Goal: Task Accomplishment & Management: Use online tool/utility

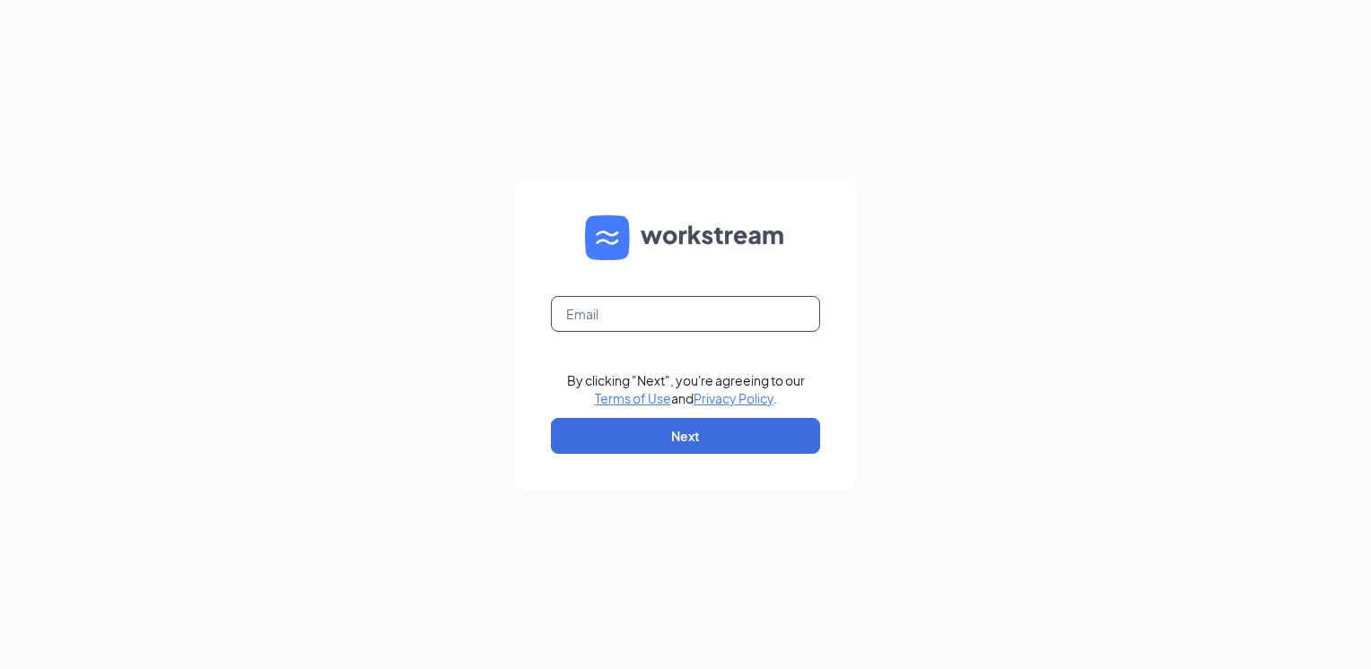
click at [596, 310] on input "text" at bounding box center [685, 314] width 269 height 36
type input "[EMAIL_ADDRESS][DOMAIN_NAME]"
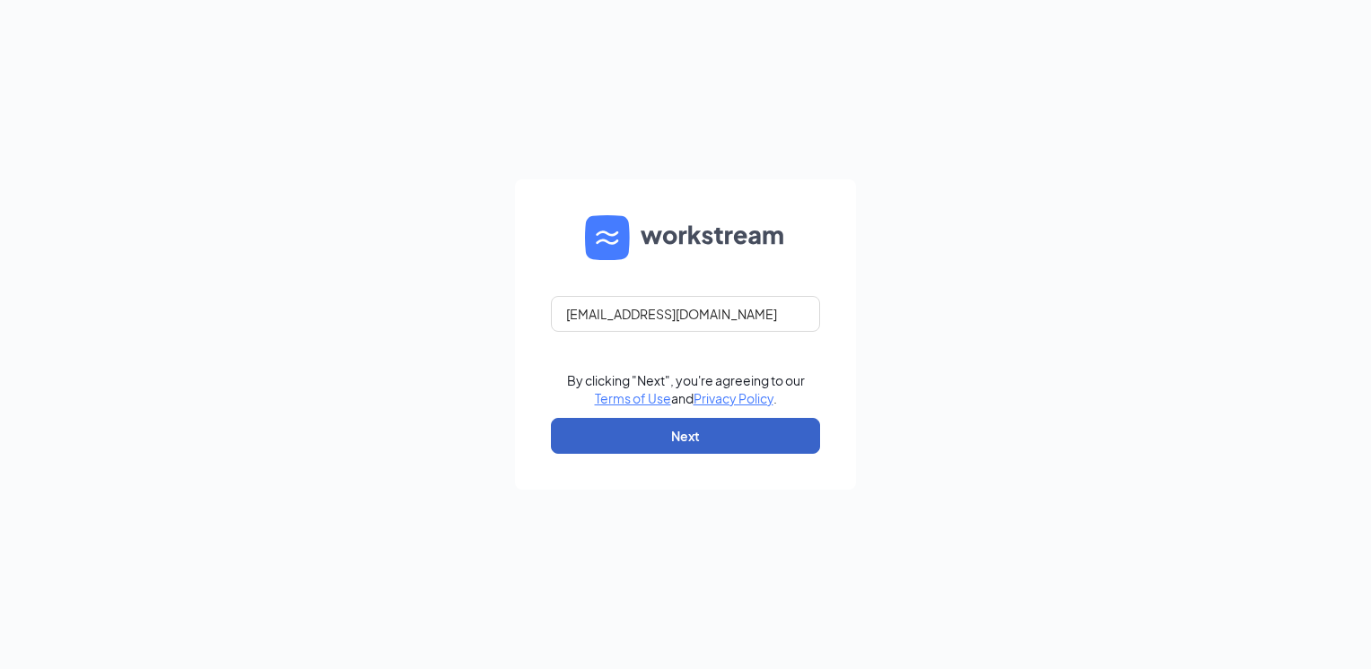
click at [614, 431] on button "Next" at bounding box center [685, 436] width 269 height 36
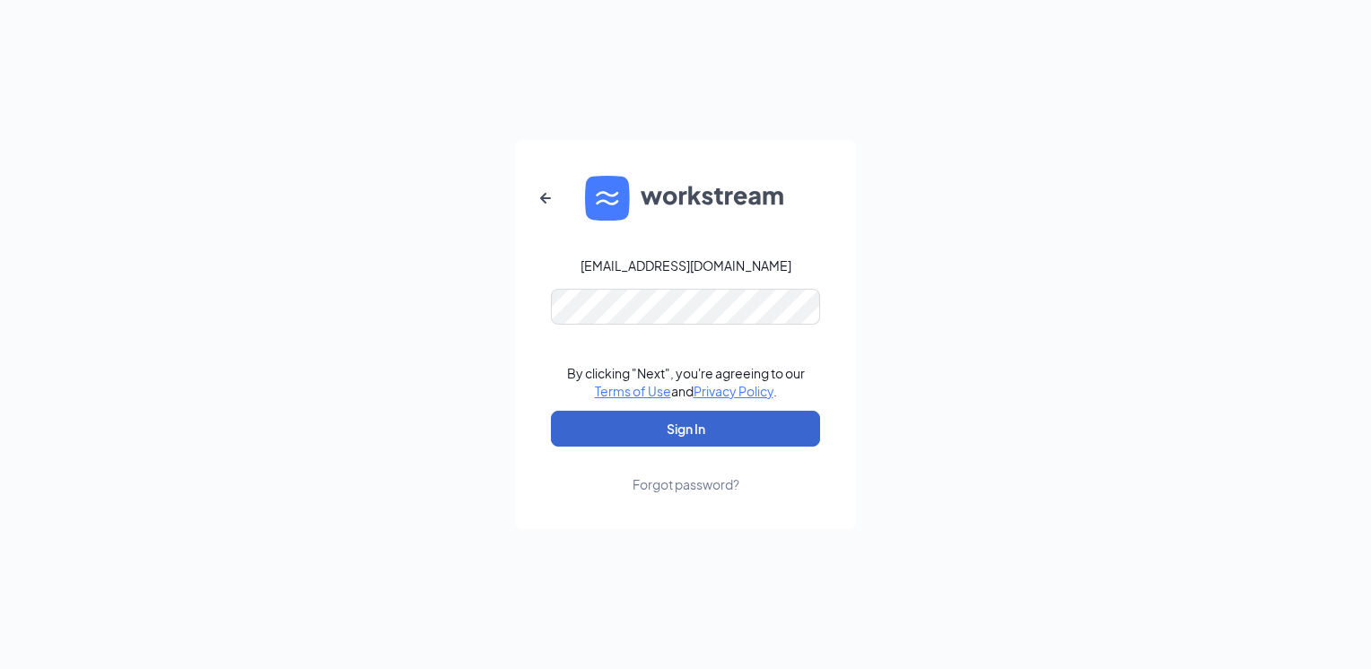
click at [614, 431] on button "Sign In" at bounding box center [685, 429] width 269 height 36
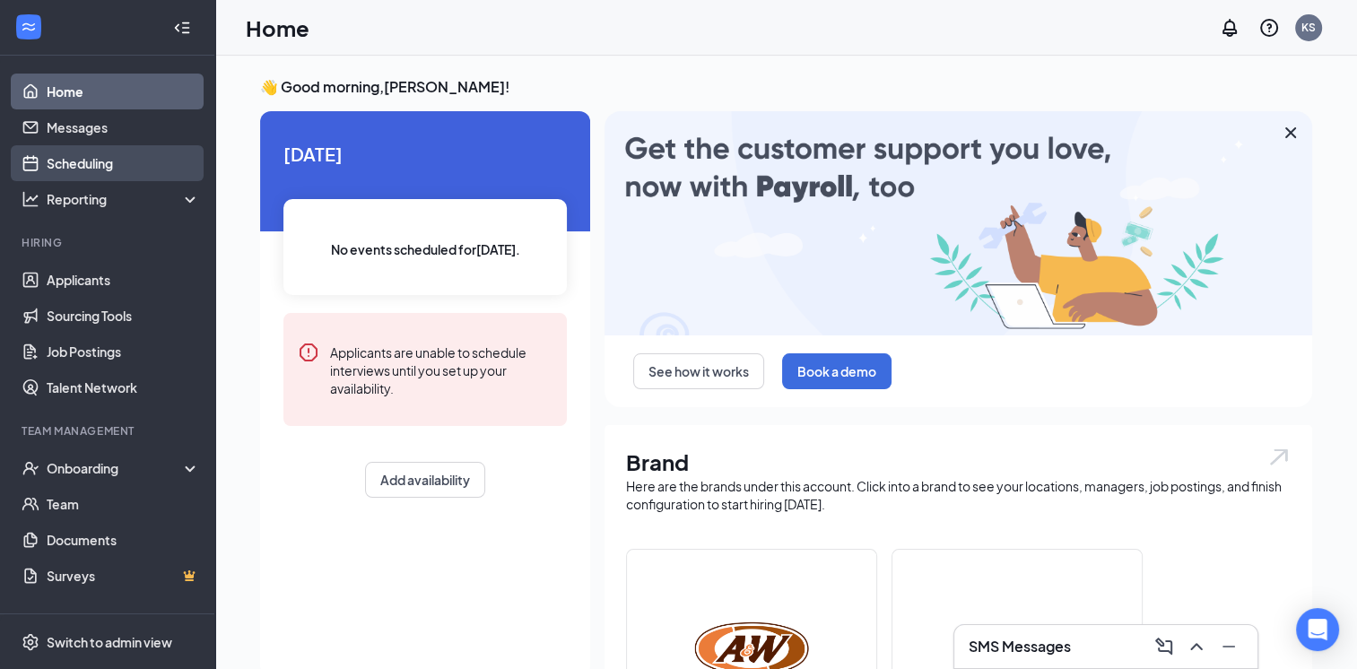
click at [63, 160] on link "Scheduling" at bounding box center [123, 163] width 153 height 36
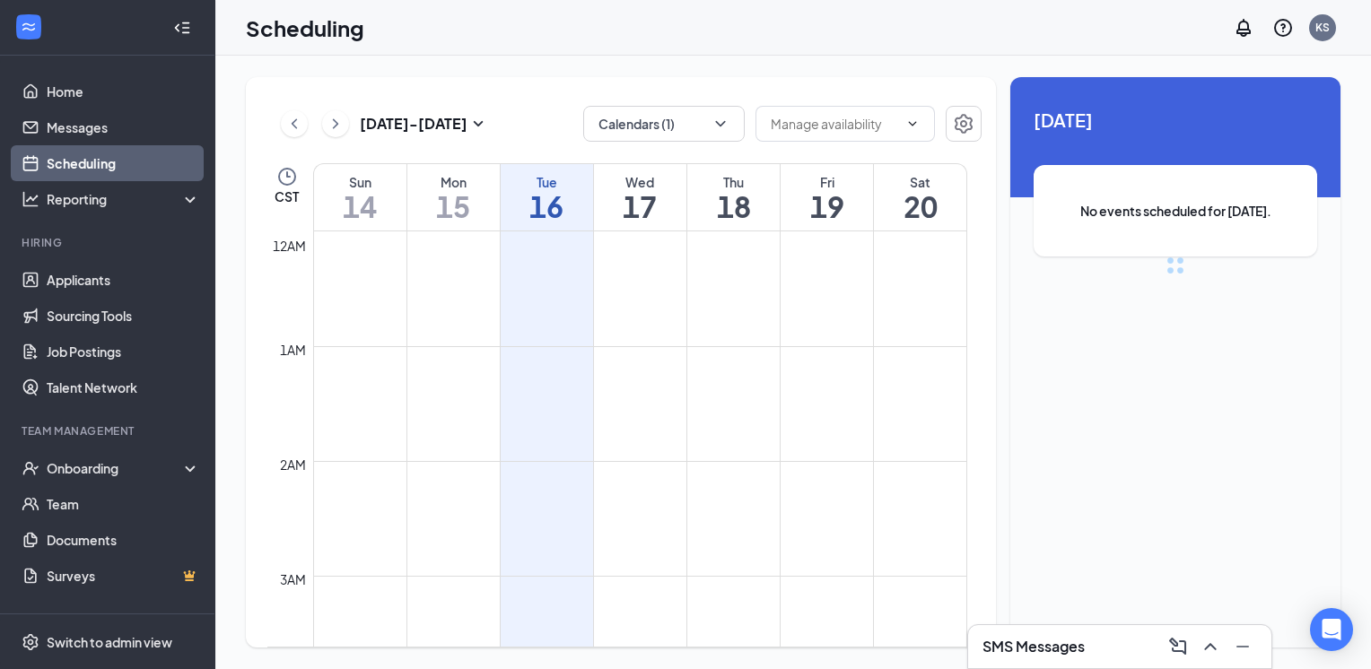
scroll to position [882, 0]
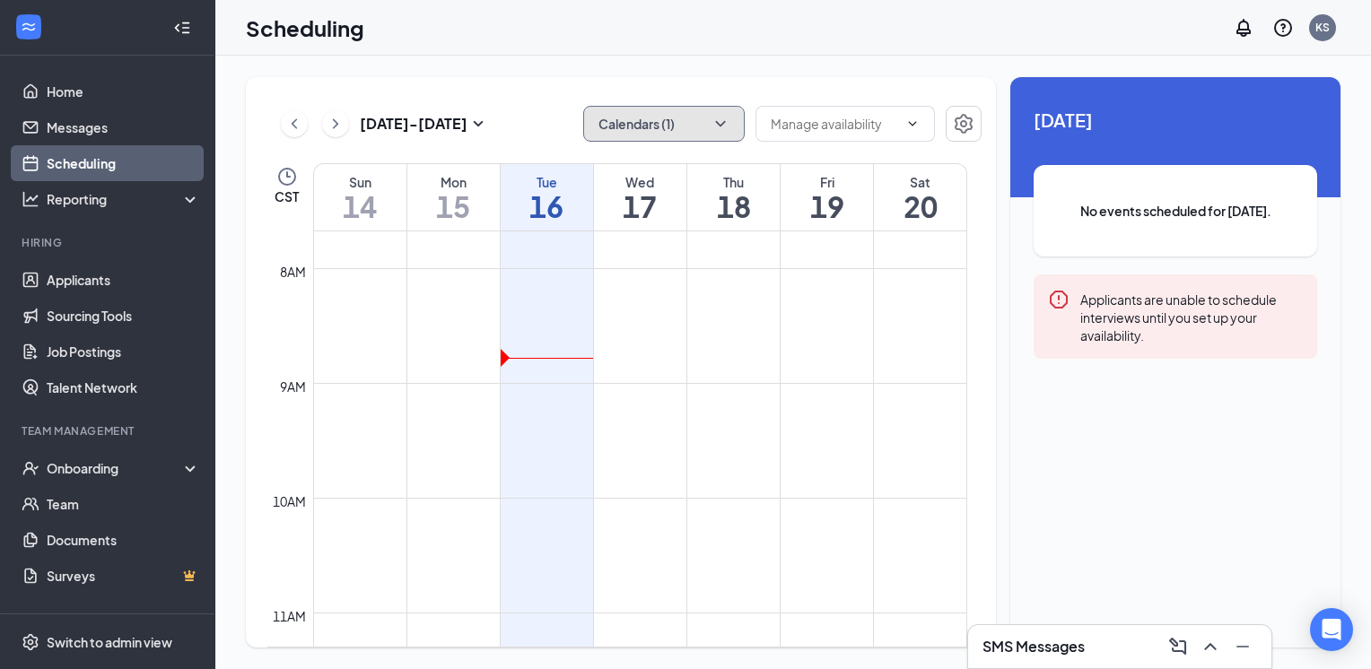
click at [728, 116] on icon "ChevronDown" at bounding box center [720, 124] width 18 height 18
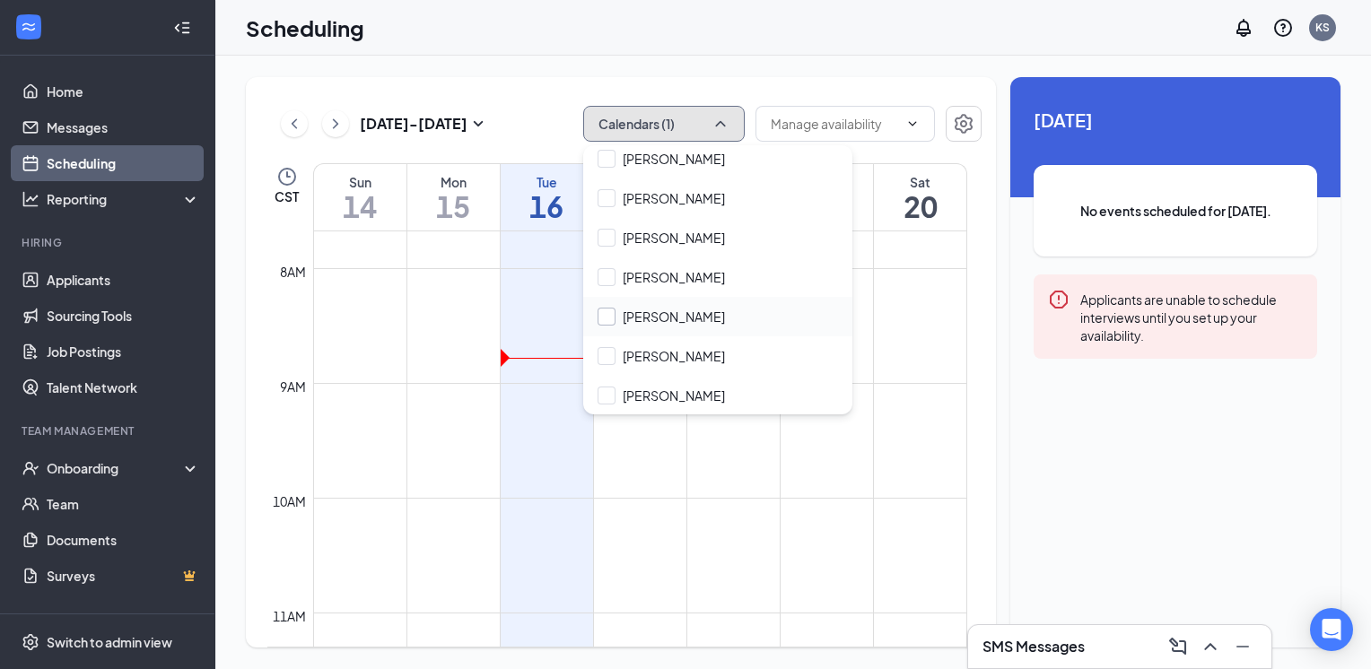
scroll to position [86, 0]
click at [606, 272] on input "[PERSON_NAME]" at bounding box center [660, 276] width 127 height 18
checkbox input "true"
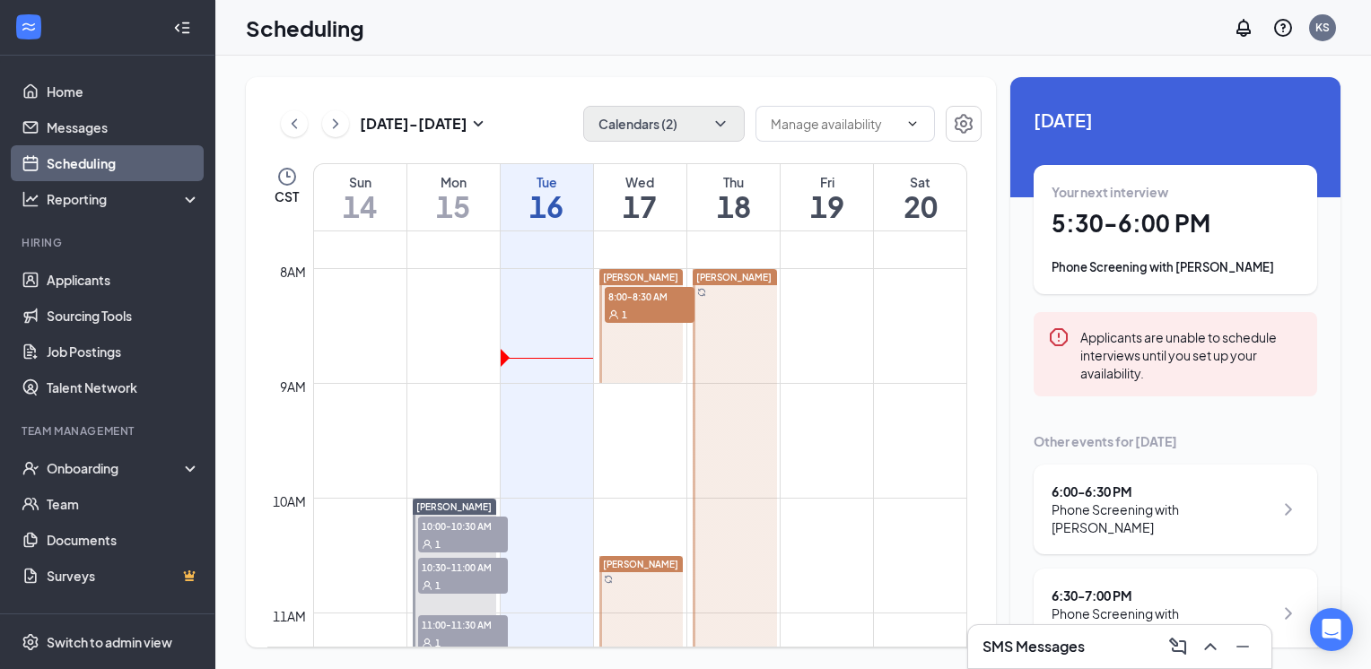
click at [509, 102] on div "[DATE] - [DATE] Calendars (2) CST Sun 14 Mon 15 Tue 16 Wed 17 Thu 18 Fri 19 Sat…" at bounding box center [621, 362] width 750 height 571
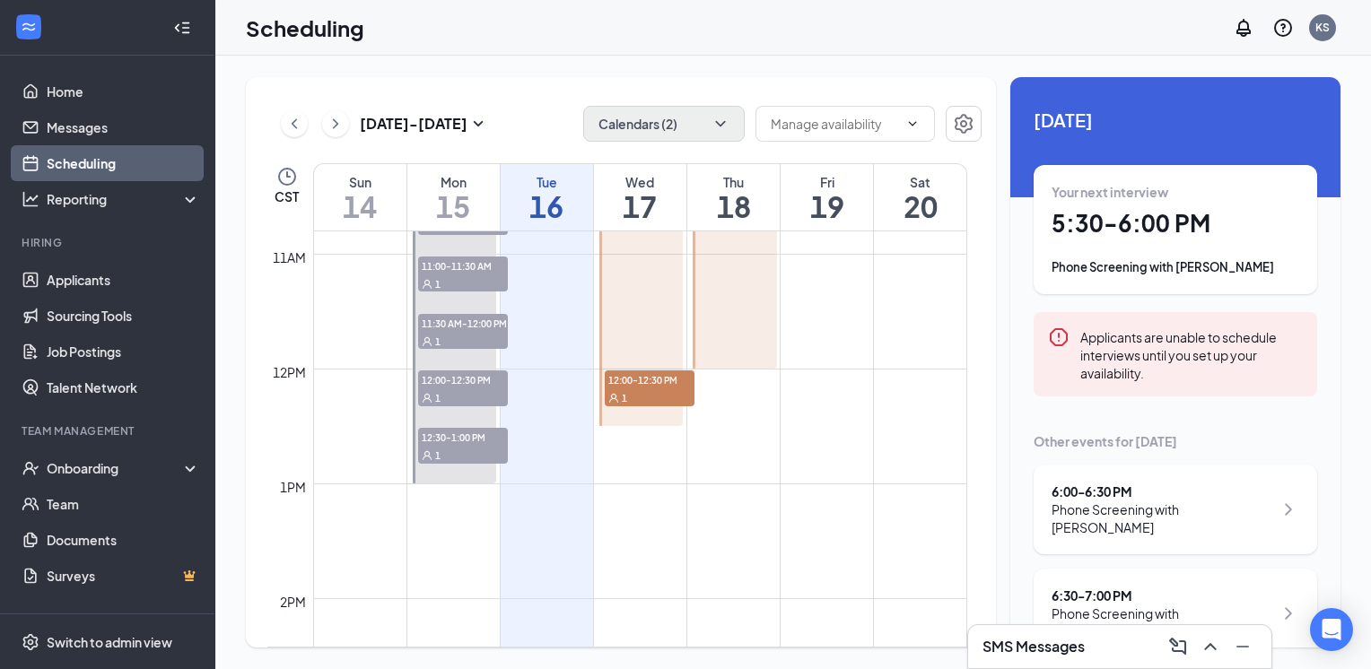
scroll to position [1151, 0]
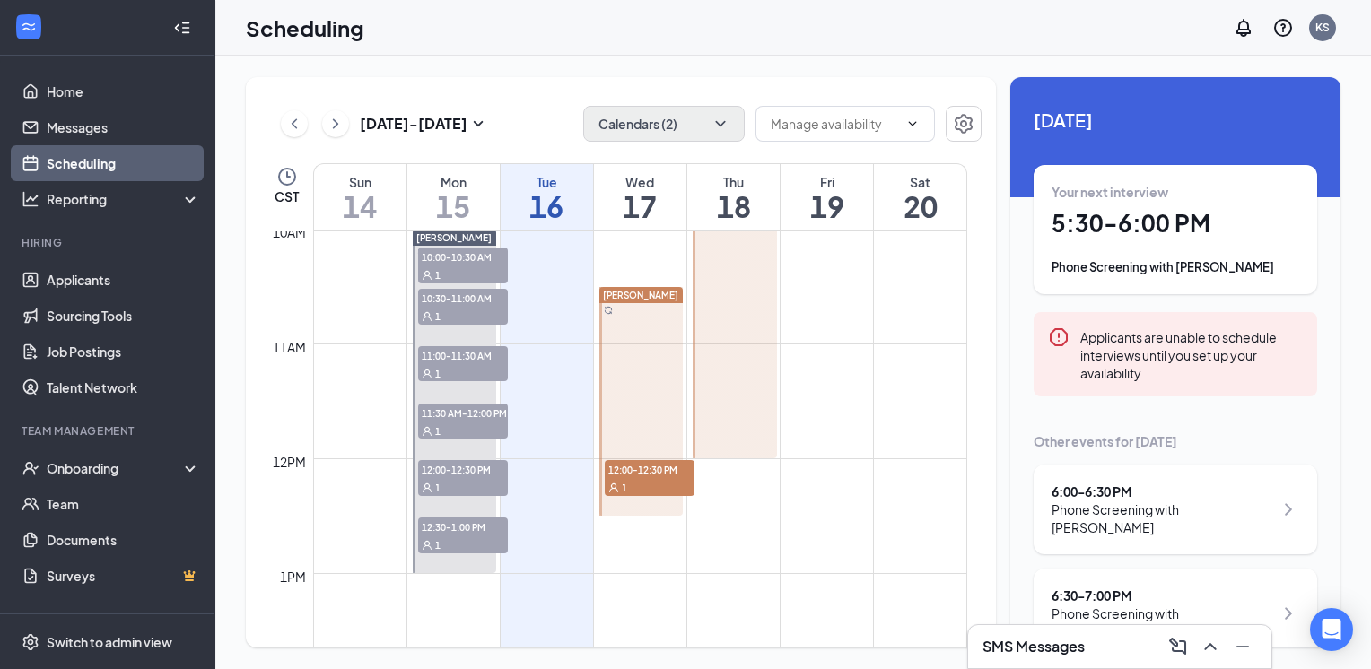
click at [450, 259] on span "10:00-10:30 AM" at bounding box center [463, 257] width 90 height 18
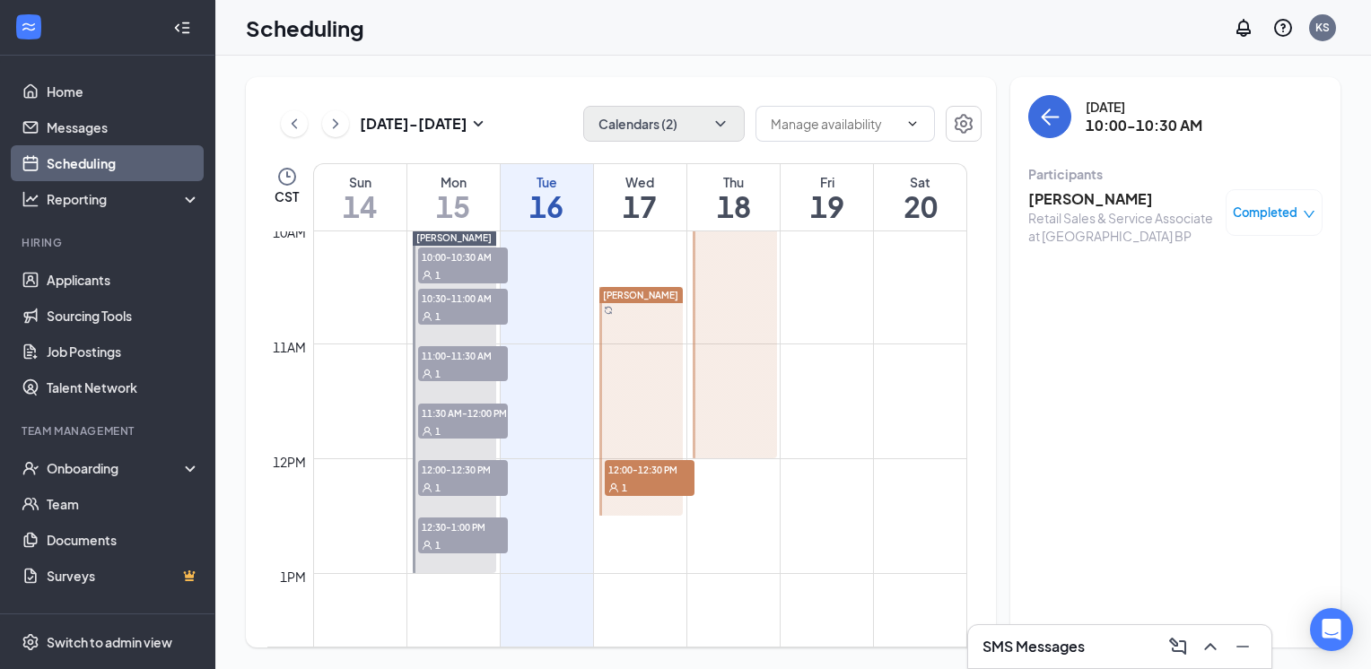
click at [453, 307] on div "1" at bounding box center [463, 316] width 90 height 18
click at [448, 361] on span "11:00-11:30 AM" at bounding box center [463, 355] width 90 height 18
click at [450, 422] on div "1" at bounding box center [463, 431] width 90 height 18
click at [441, 425] on div "1" at bounding box center [463, 431] width 90 height 18
click at [441, 493] on div "1" at bounding box center [463, 487] width 90 height 18
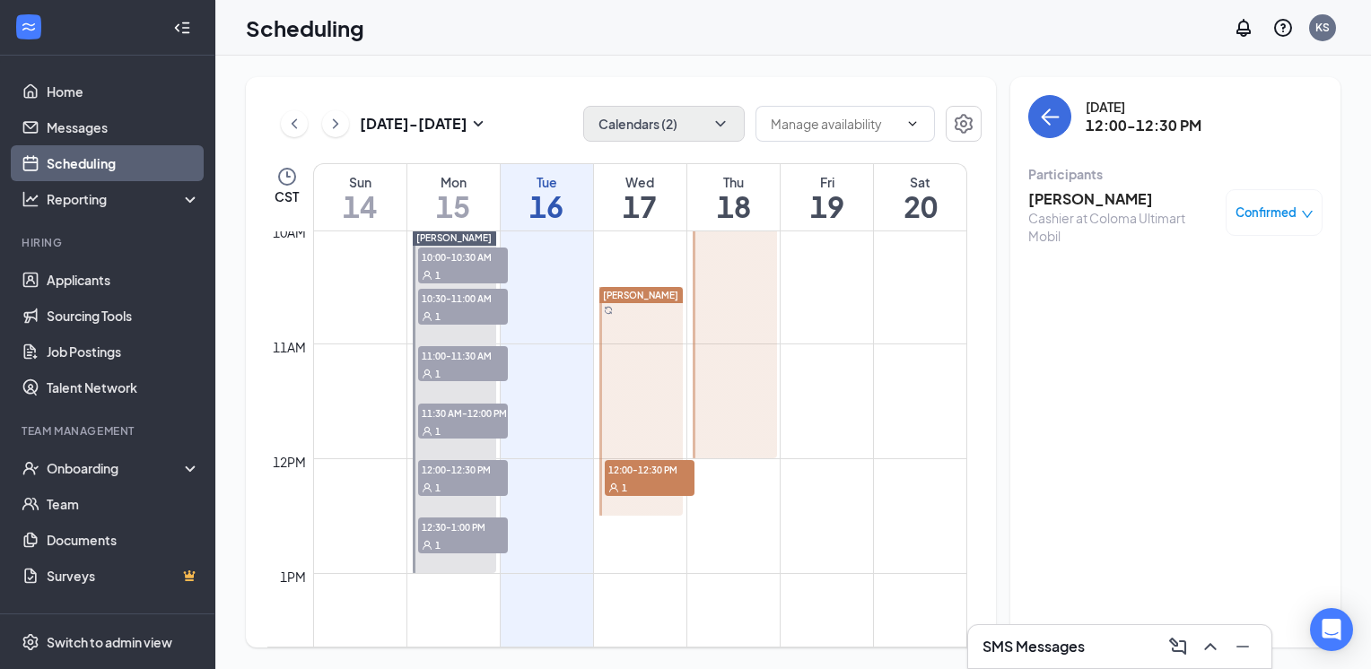
click at [446, 538] on div "1" at bounding box center [463, 545] width 90 height 18
click at [646, 485] on div "1" at bounding box center [650, 487] width 90 height 18
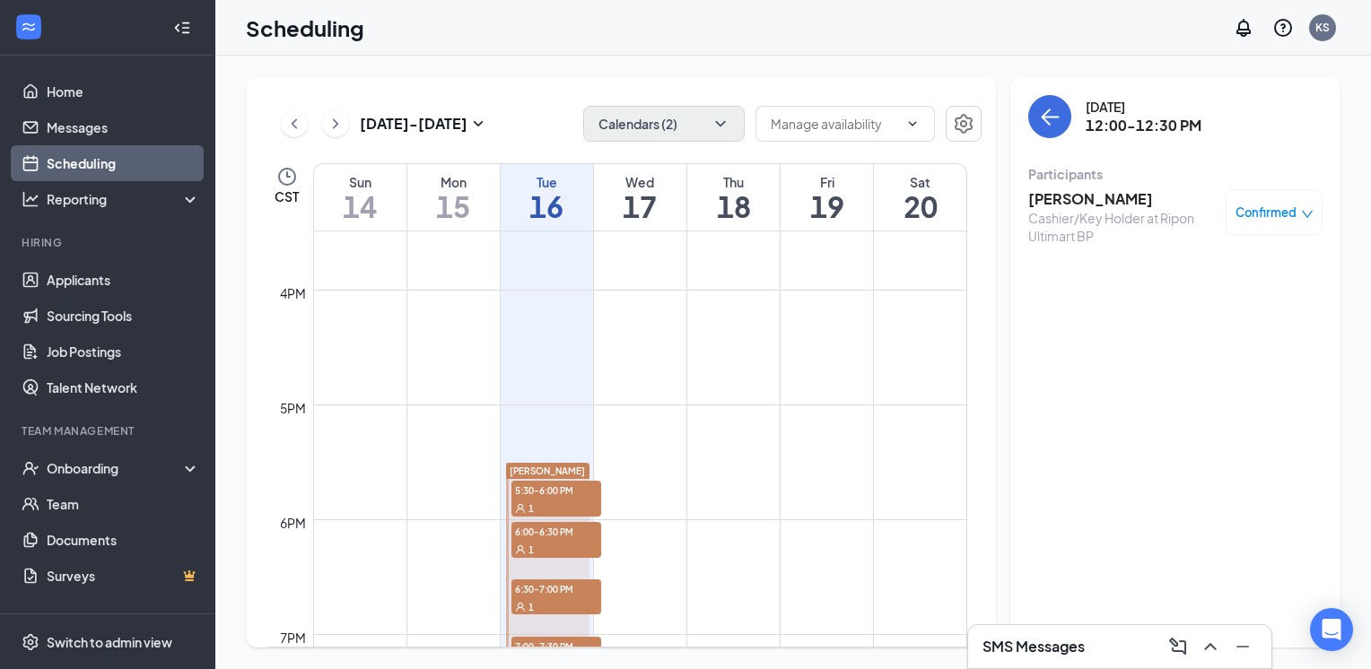
scroll to position [1869, 0]
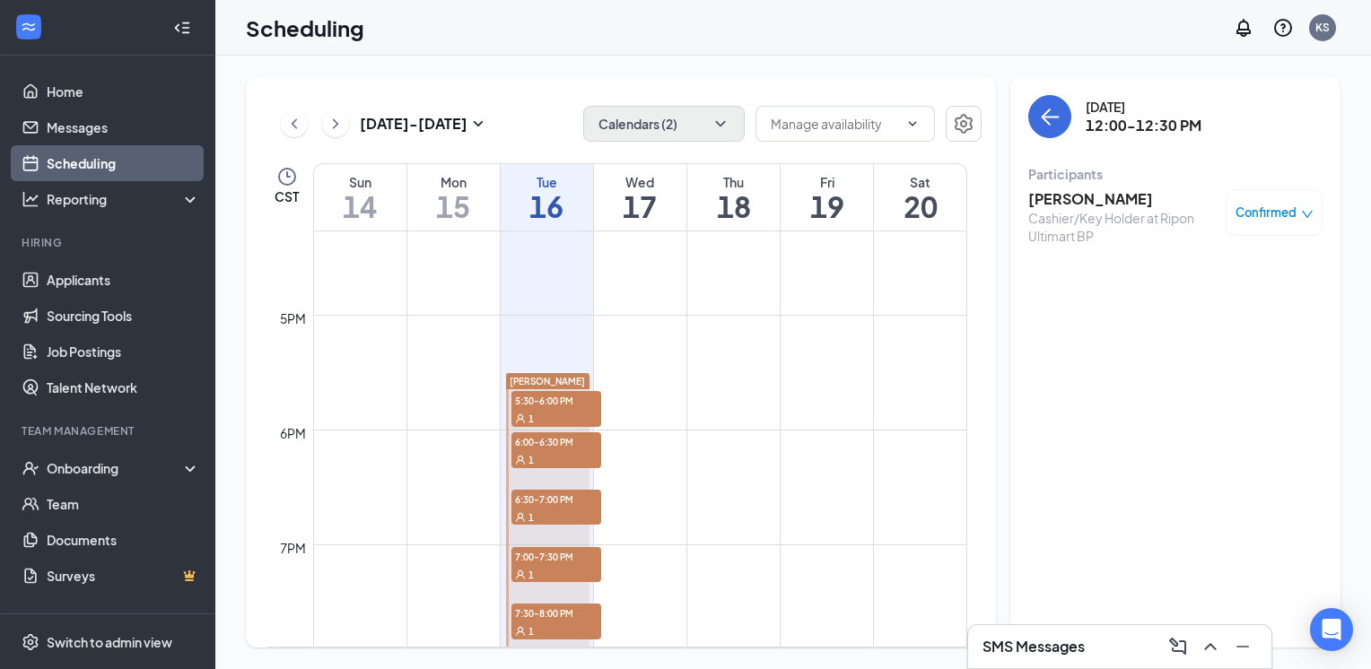
click at [542, 402] on span "5:30-6:00 PM" at bounding box center [556, 400] width 90 height 18
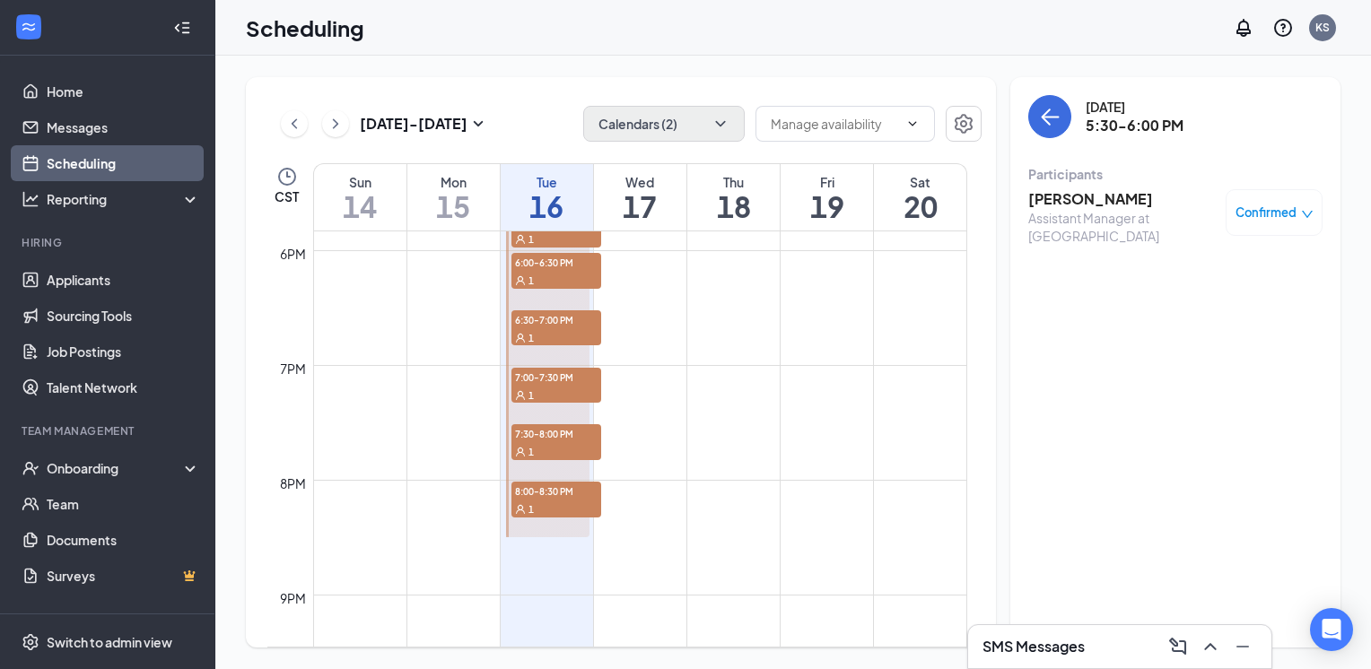
scroll to position [1958, 0]
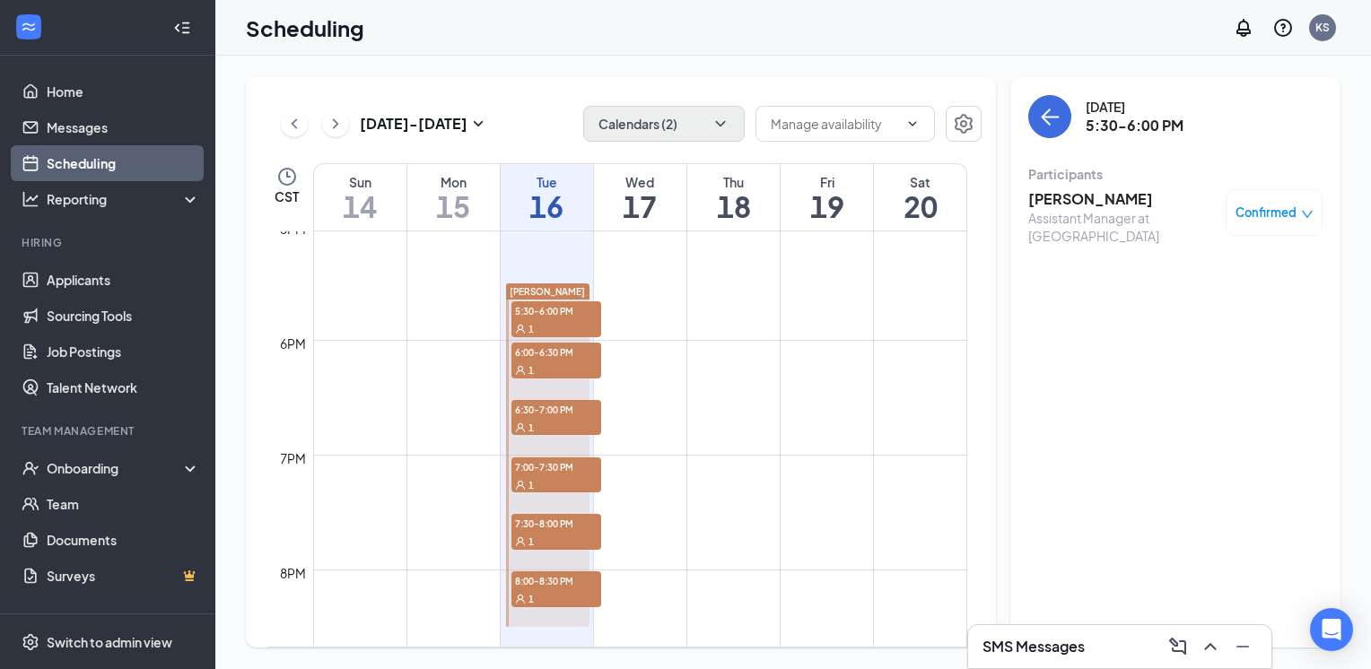
click at [550, 357] on span "6:00-6:30 PM" at bounding box center [556, 352] width 90 height 18
click at [554, 415] on span "6:30-7:00 PM" at bounding box center [556, 409] width 90 height 18
click at [560, 473] on span "7:00-7:30 PM" at bounding box center [556, 466] width 90 height 18
click at [556, 533] on div "1" at bounding box center [556, 541] width 90 height 18
click at [546, 583] on span "8:00-8:30 PM" at bounding box center [556, 580] width 90 height 18
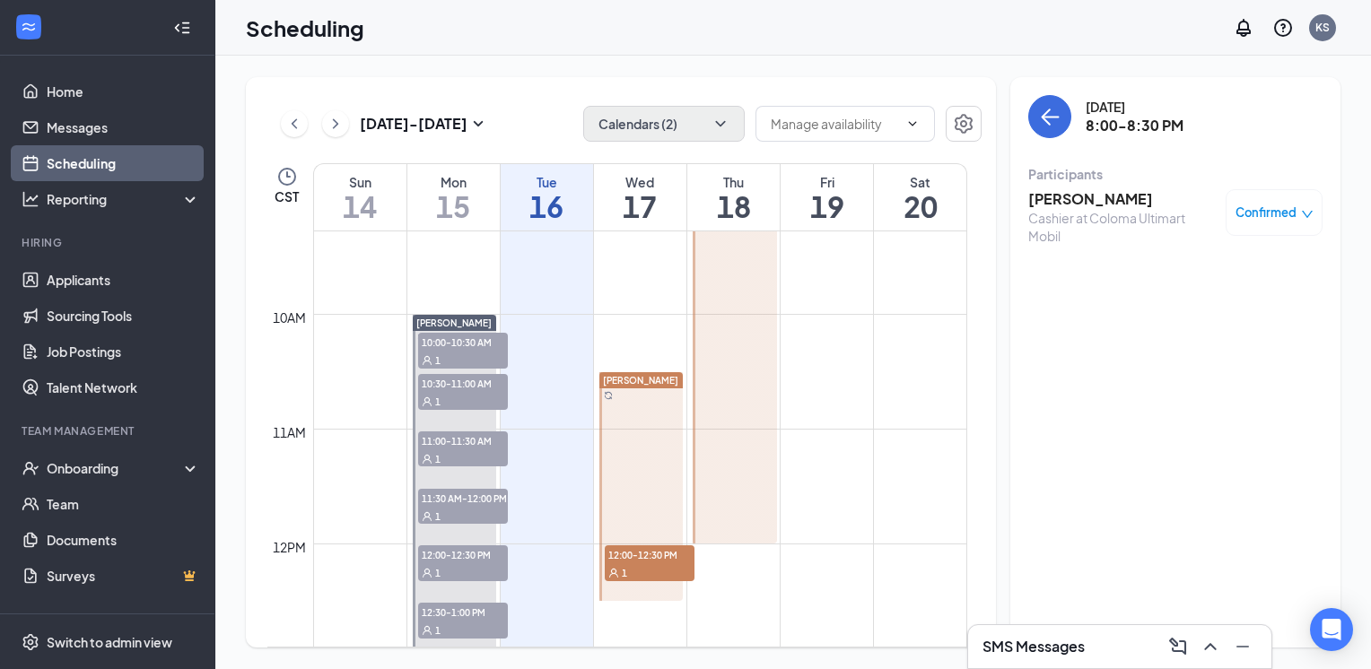
scroll to position [1061, 0]
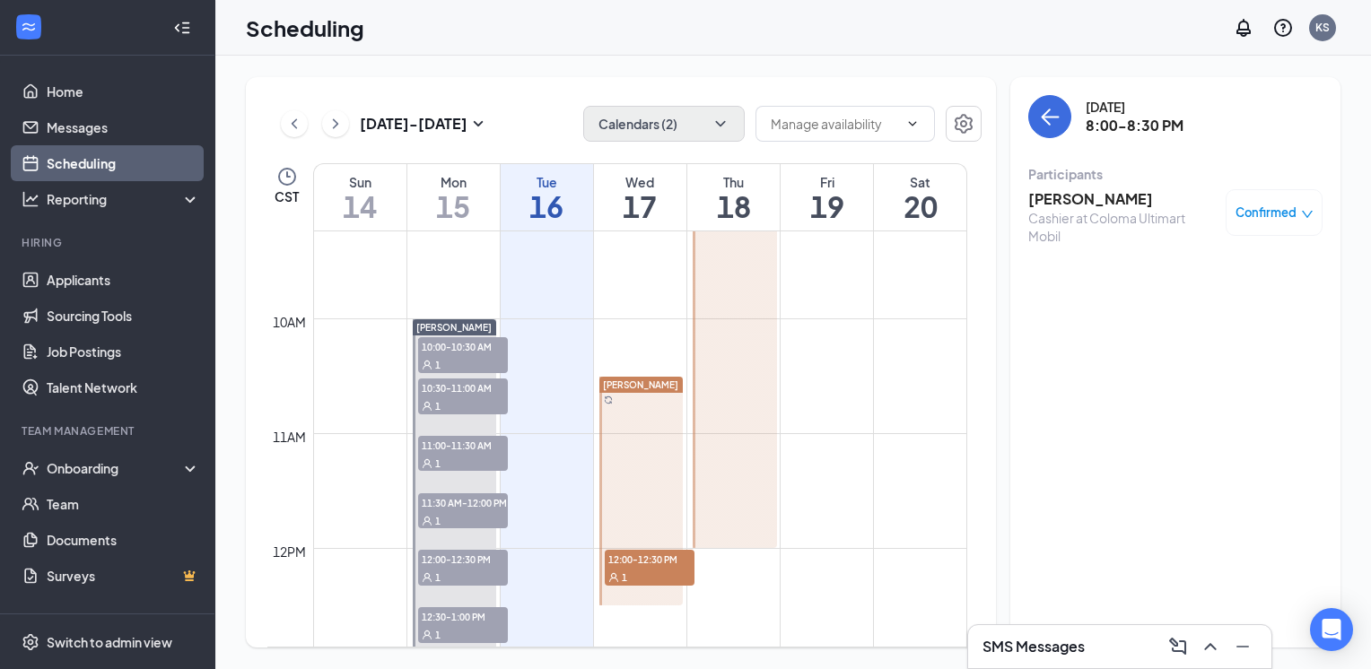
click at [624, 574] on span "1" at bounding box center [624, 577] width 5 height 13
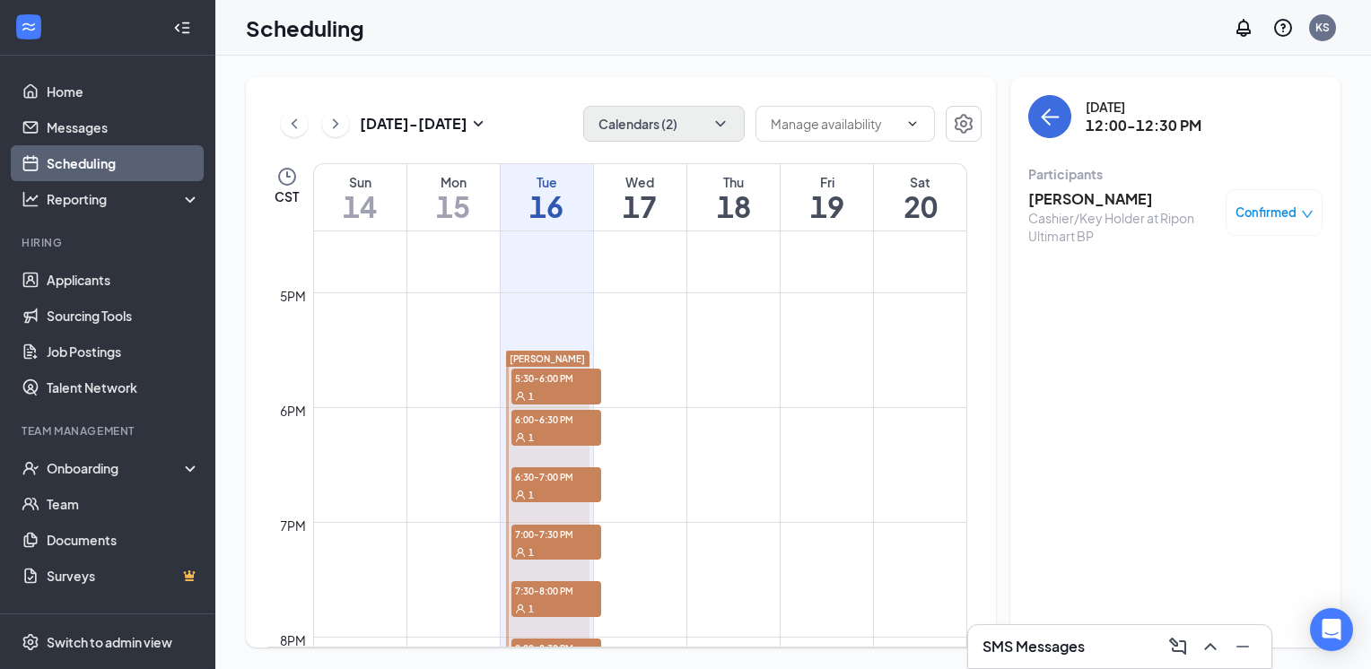
scroll to position [1981, 0]
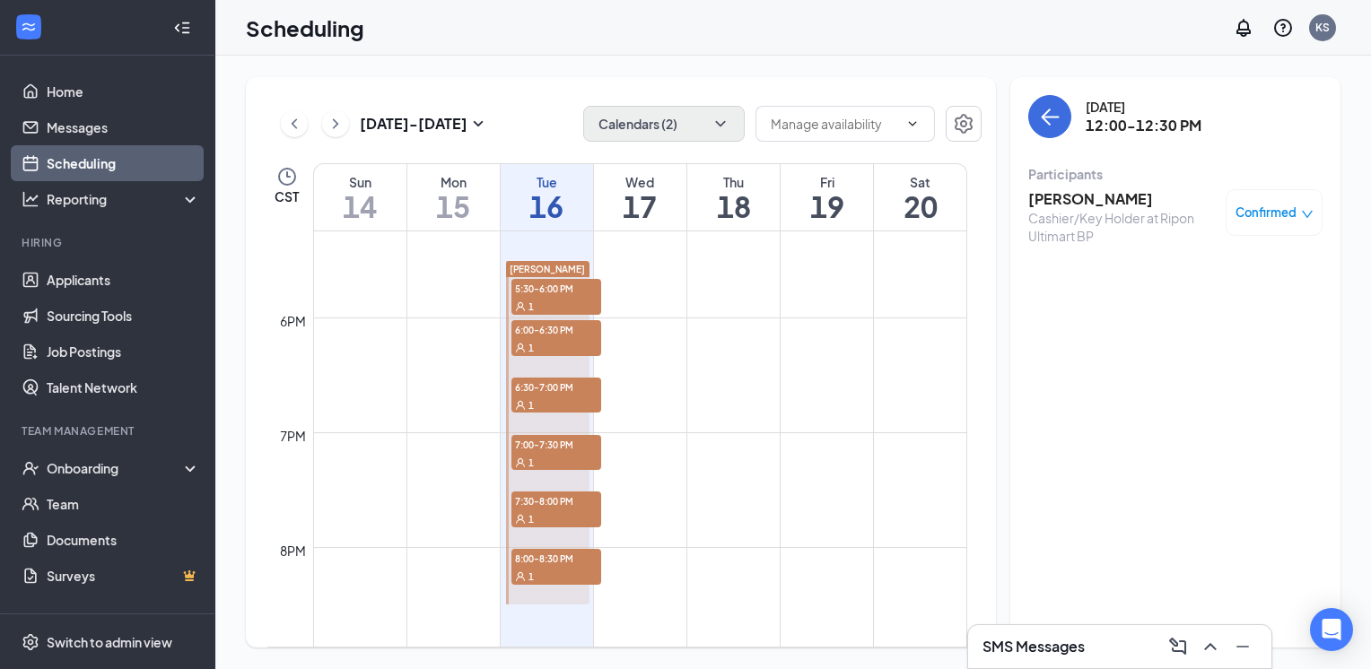
click at [555, 295] on span "5:30-6:00 PM" at bounding box center [556, 288] width 90 height 18
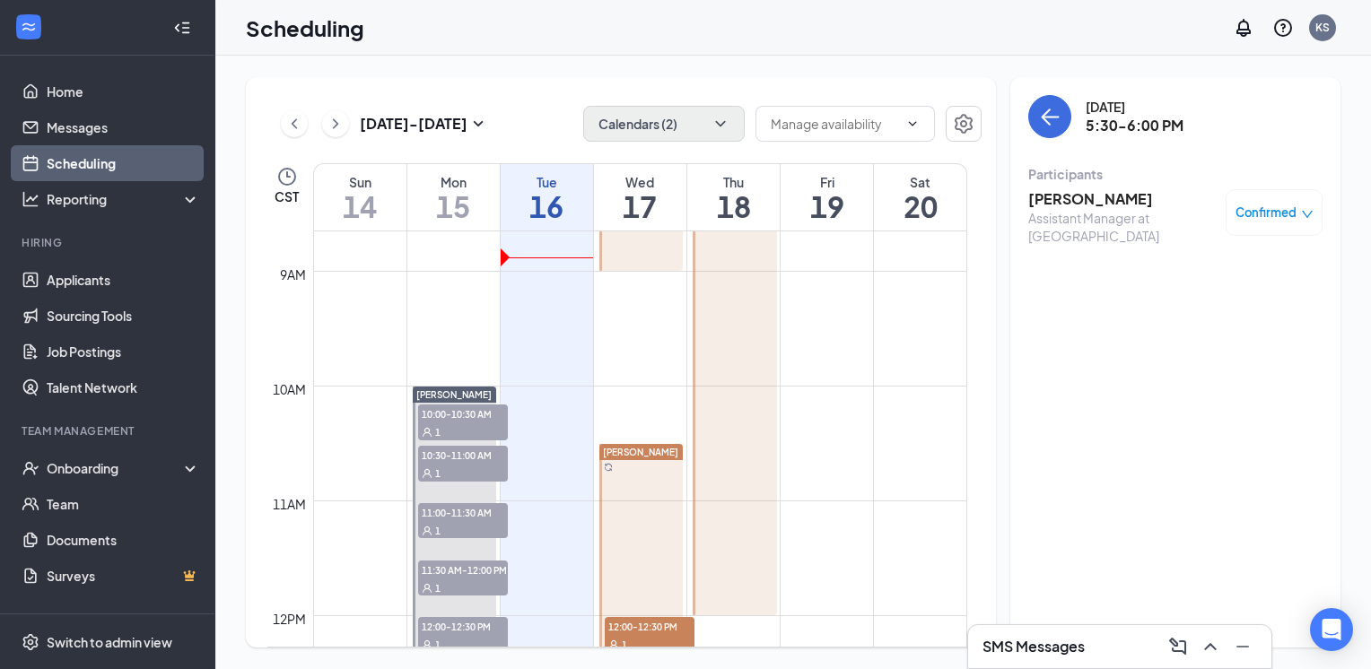
scroll to position [1263, 0]
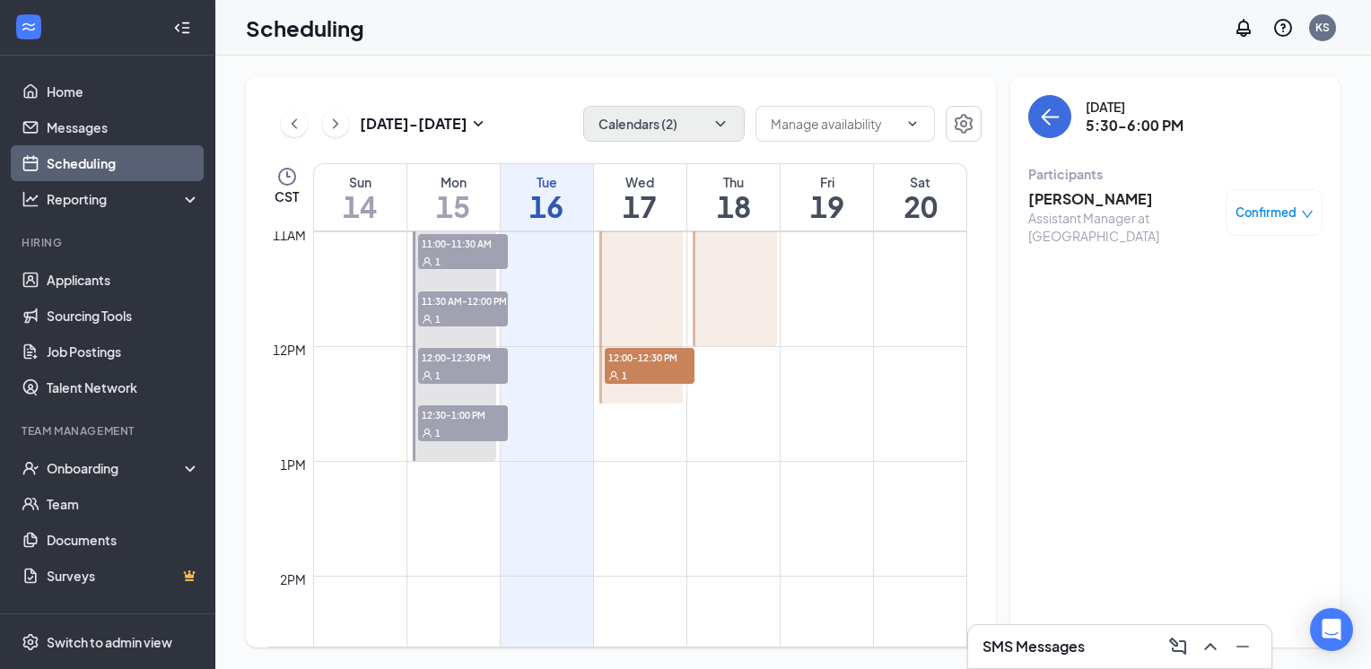
click at [625, 368] on div "1" at bounding box center [650, 375] width 90 height 18
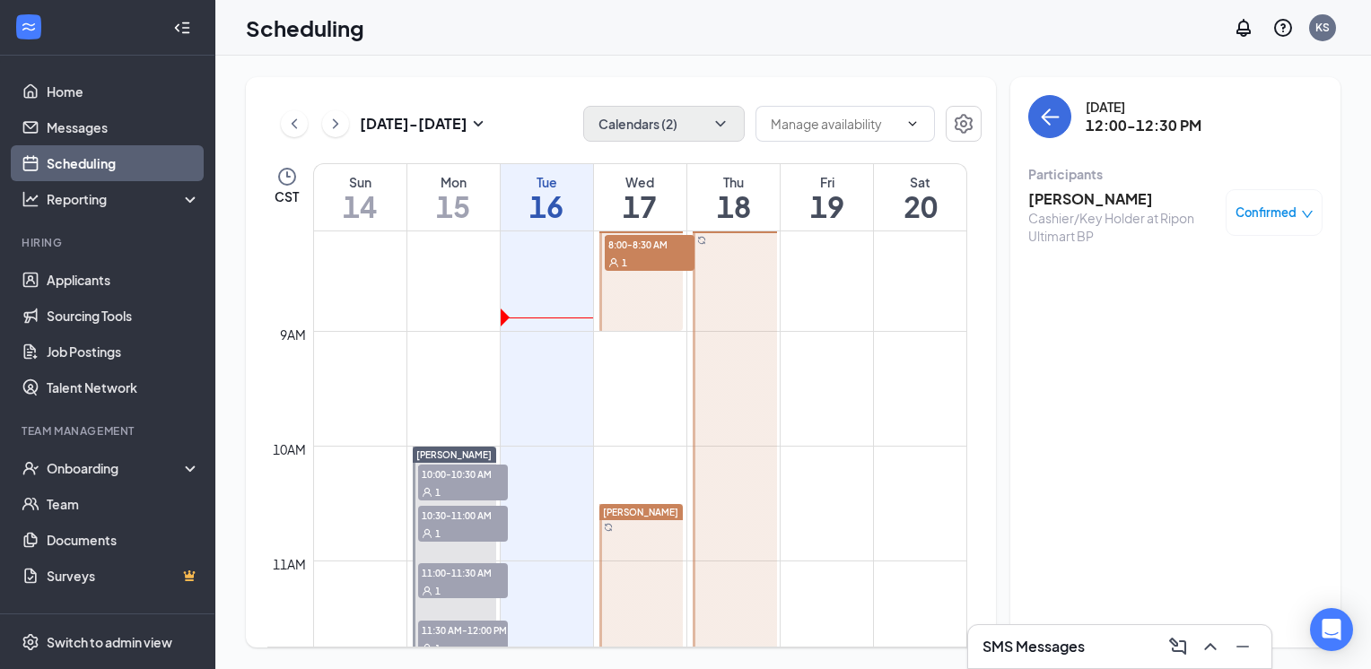
scroll to position [904, 0]
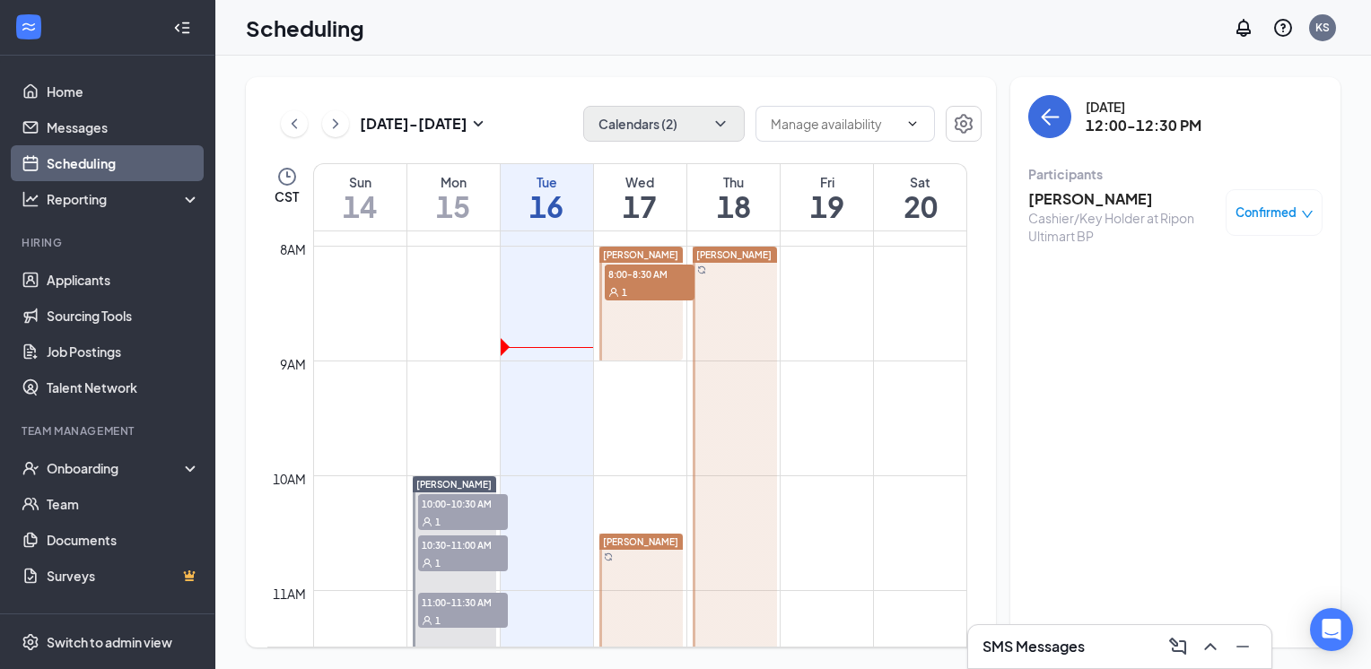
click at [655, 274] on span "8:00-8:30 AM" at bounding box center [650, 274] width 90 height 18
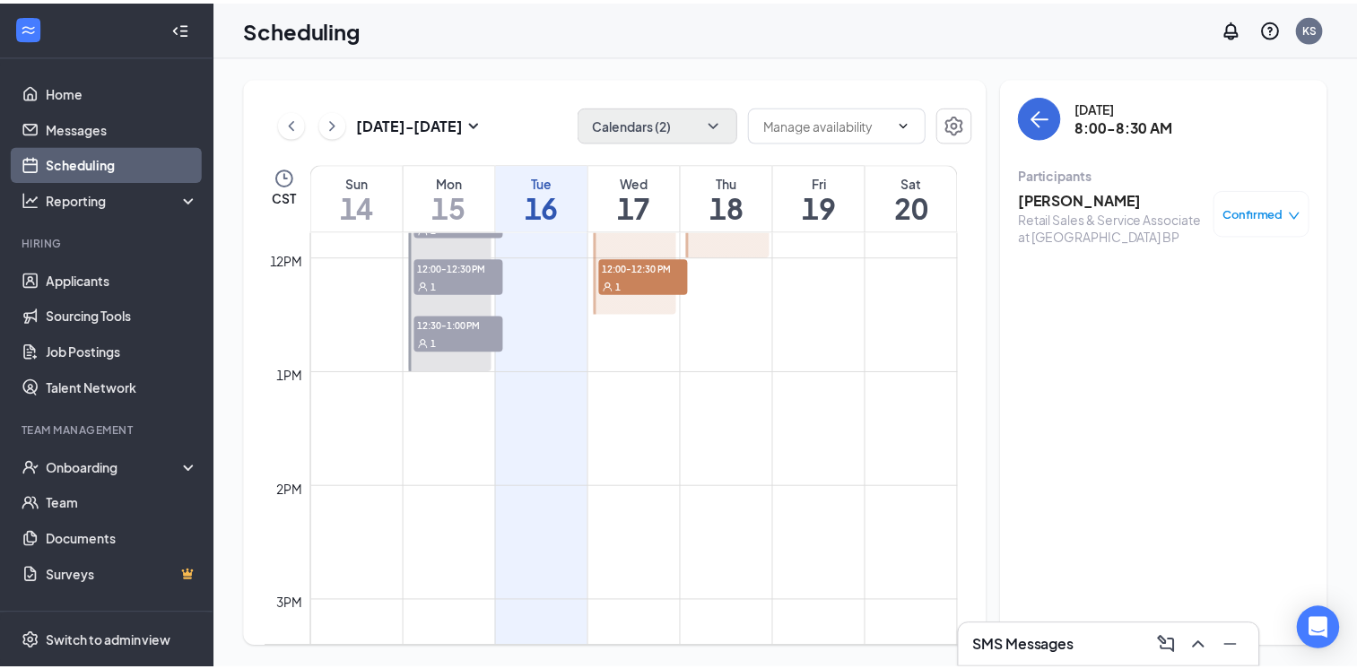
scroll to position [1173, 0]
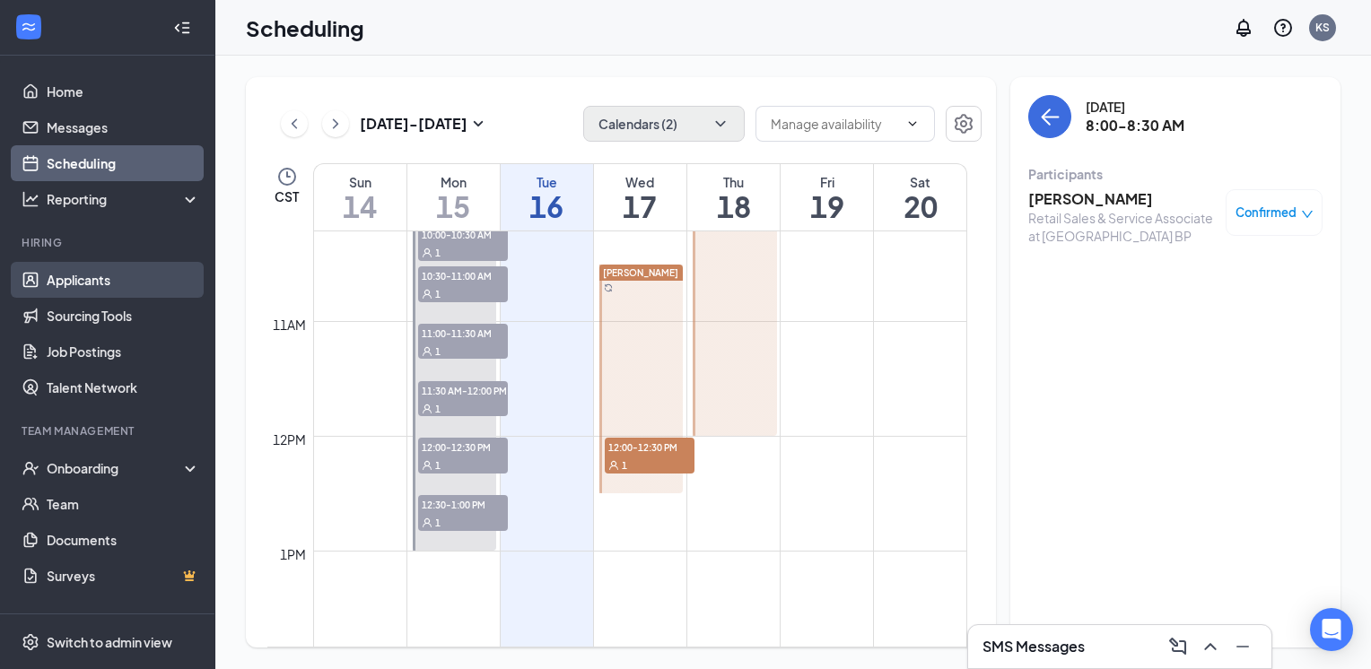
click at [80, 282] on link "Applicants" at bounding box center [123, 280] width 153 height 36
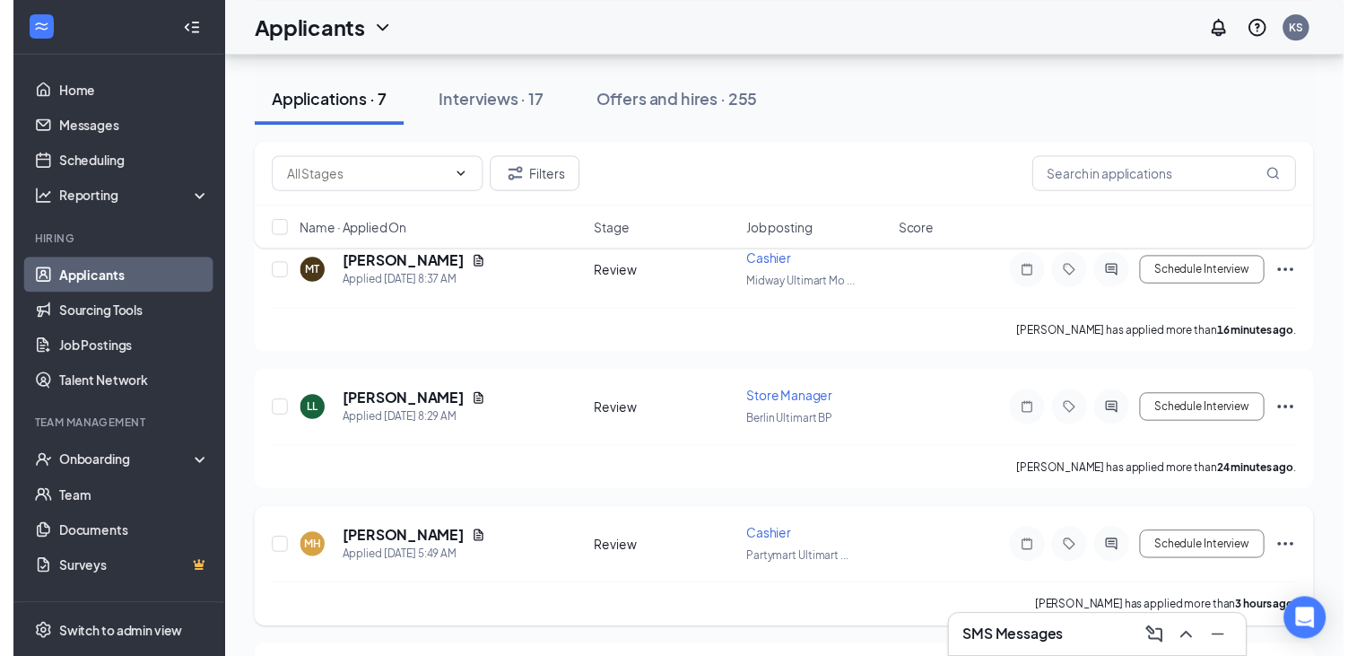
scroll to position [185, 0]
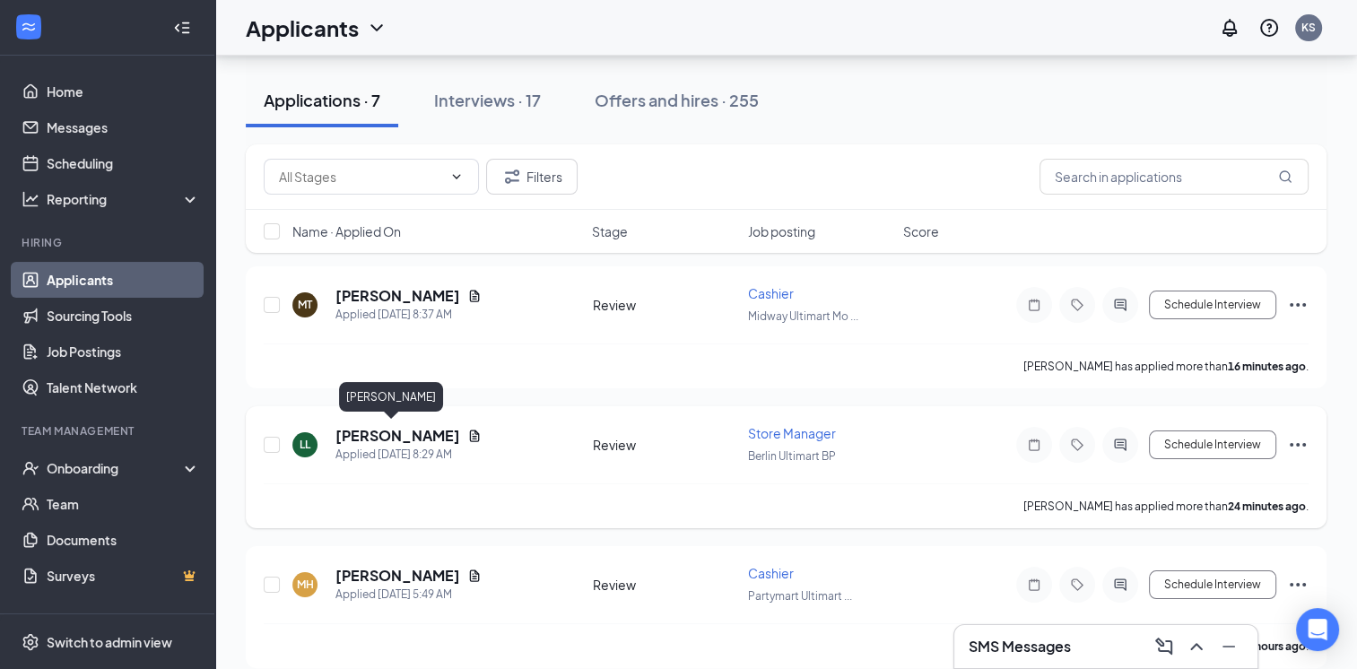
click at [391, 436] on h5 "[PERSON_NAME]" at bounding box center [397, 436] width 125 height 20
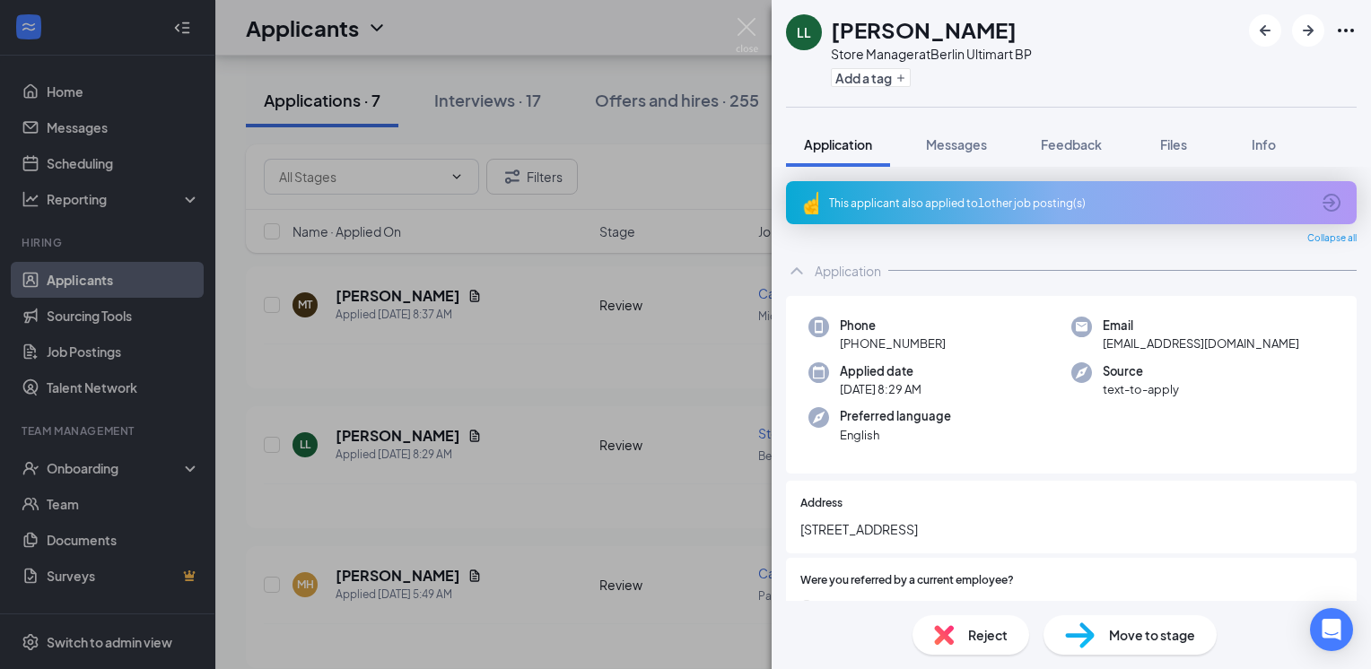
click at [1325, 207] on icon "ArrowCircle" at bounding box center [1331, 203] width 22 height 22
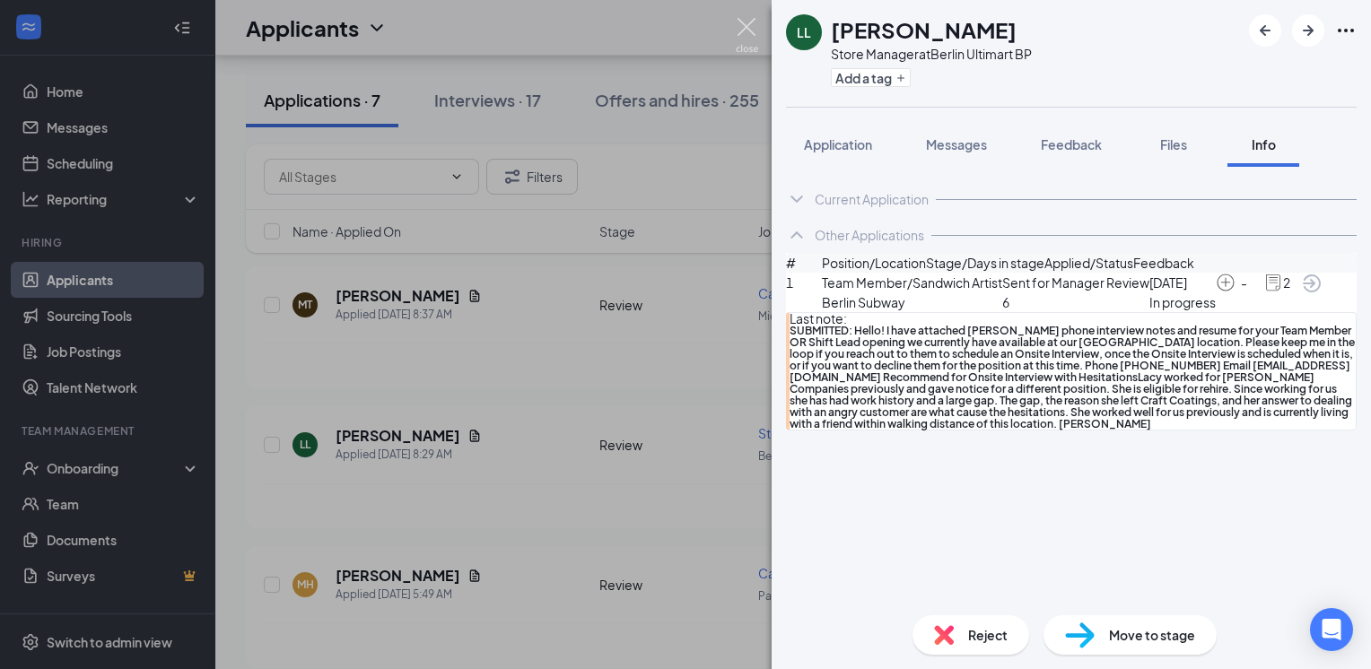
click at [739, 20] on img at bounding box center [747, 35] width 22 height 35
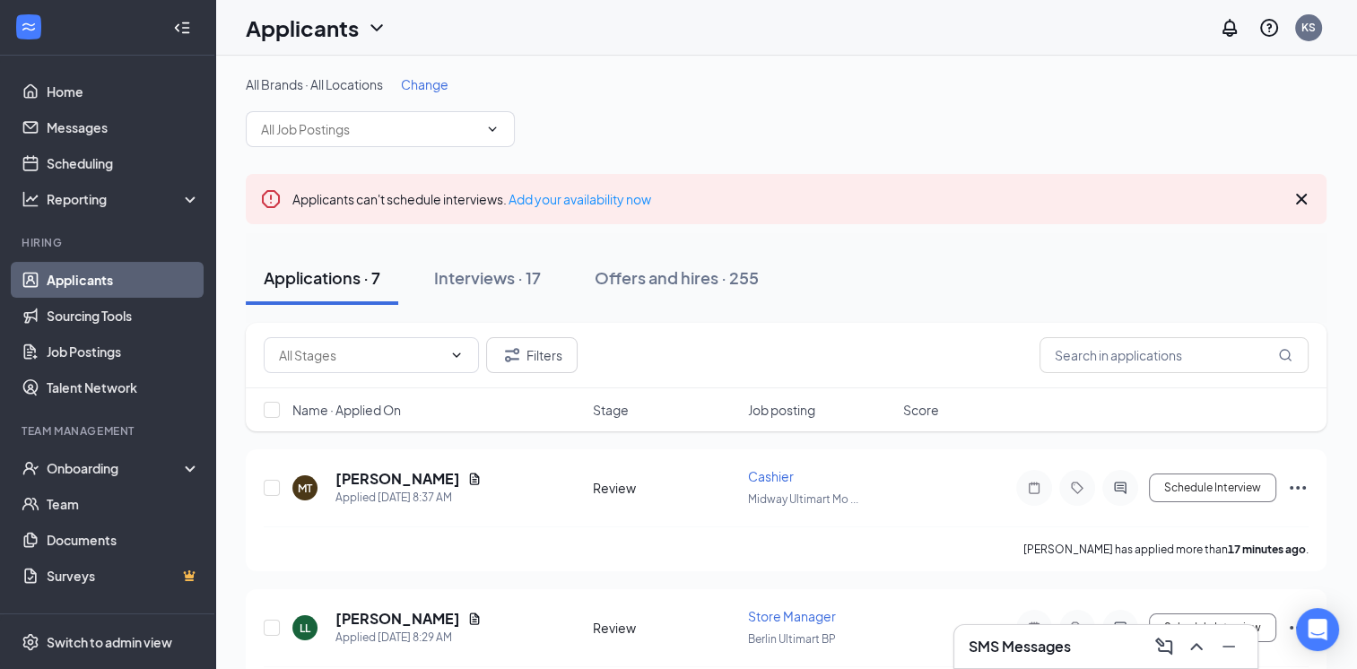
scroll to position [1, 0]
